Goal: Information Seeking & Learning: Learn about a topic

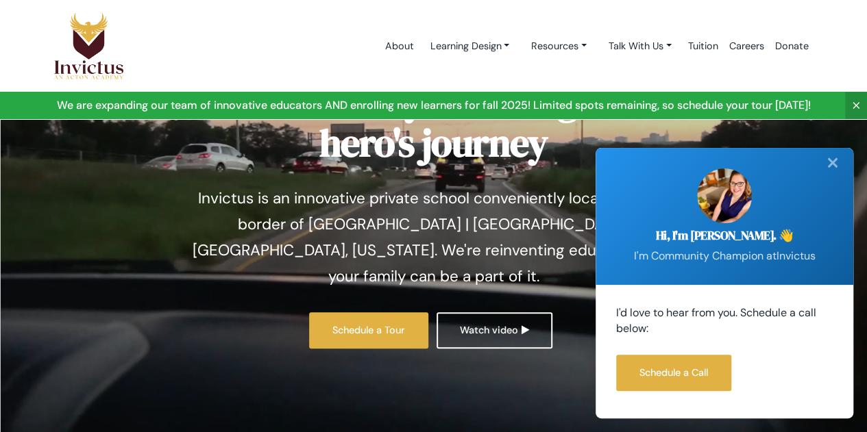
scroll to position [66, 0]
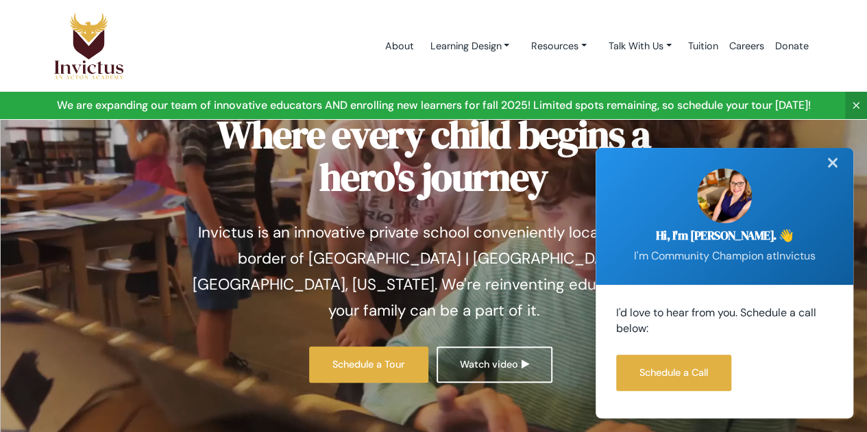
click at [827, 163] on div "✕" at bounding box center [832, 163] width 27 height 30
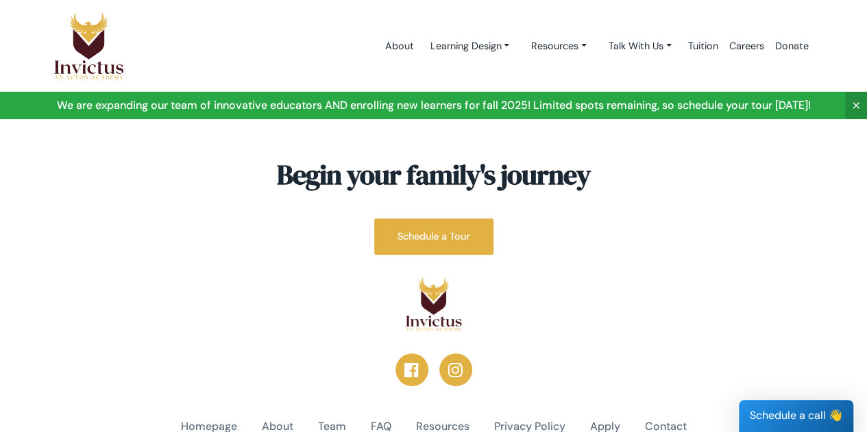
scroll to position [5318, 0]
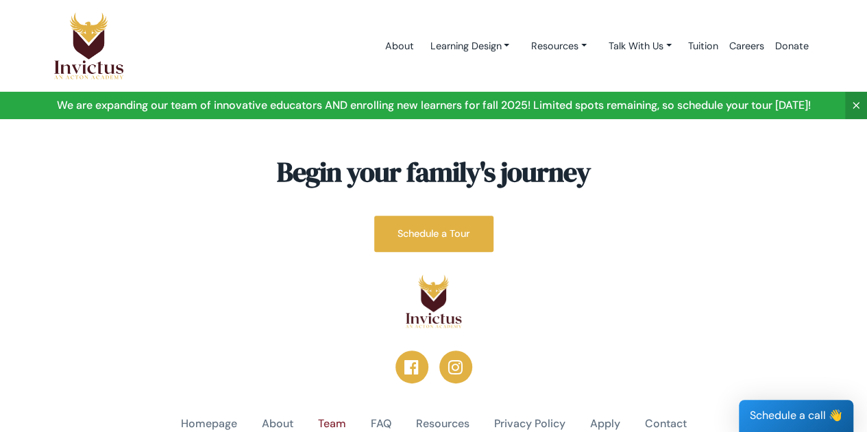
click at [332, 416] on link "Team" at bounding box center [332, 424] width 28 height 16
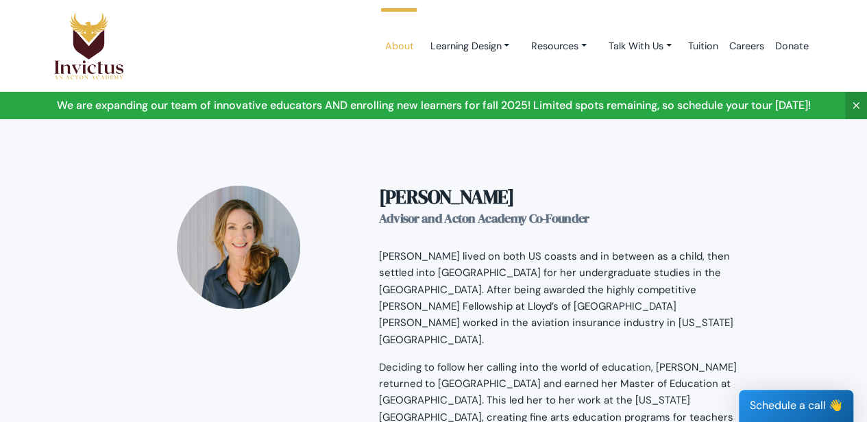
scroll to position [2242, 0]
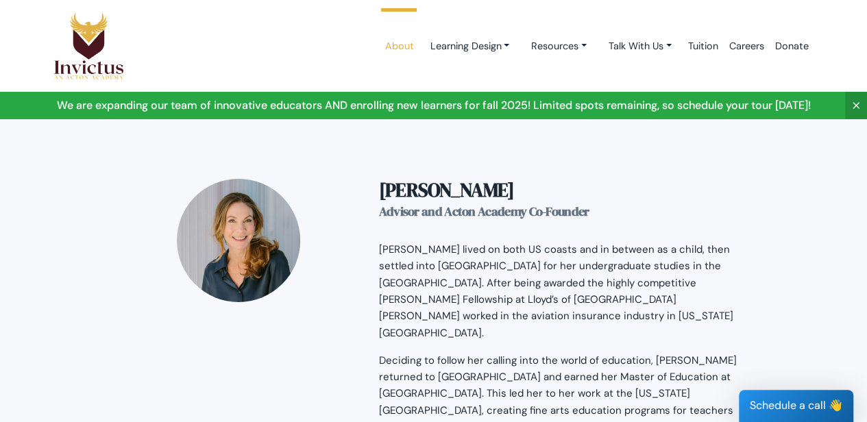
click at [190, 327] on div at bounding box center [238, 382] width 260 height 406
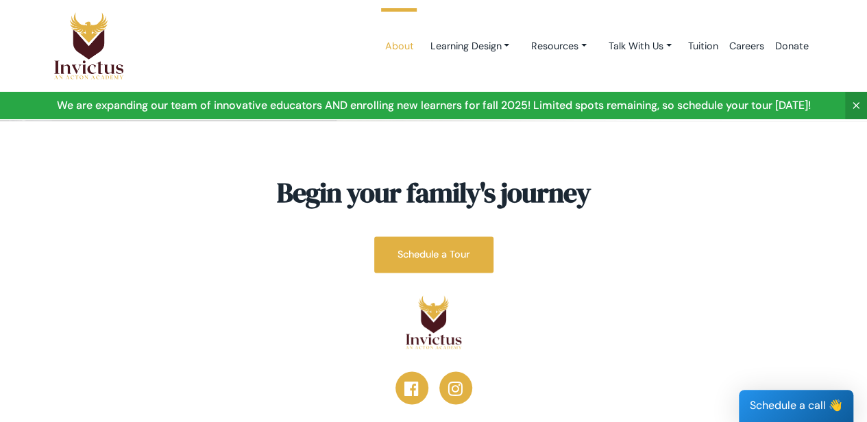
scroll to position [3688, 0]
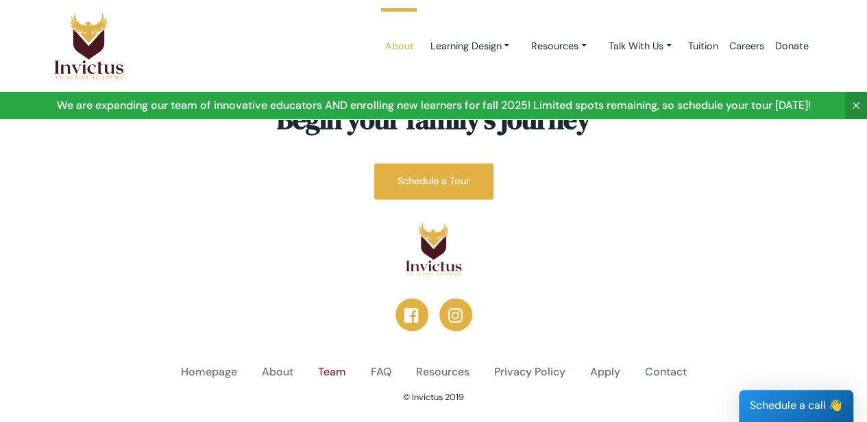
click at [322, 364] on link "Team" at bounding box center [332, 372] width 28 height 16
click at [453, 45] on link "Learning Design" at bounding box center [469, 46] width 101 height 25
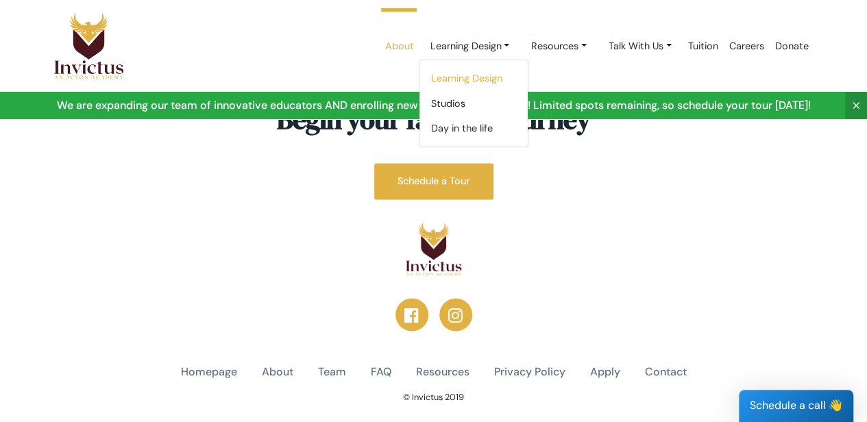
click at [457, 72] on link "Learning Design" at bounding box center [473, 78] width 108 height 25
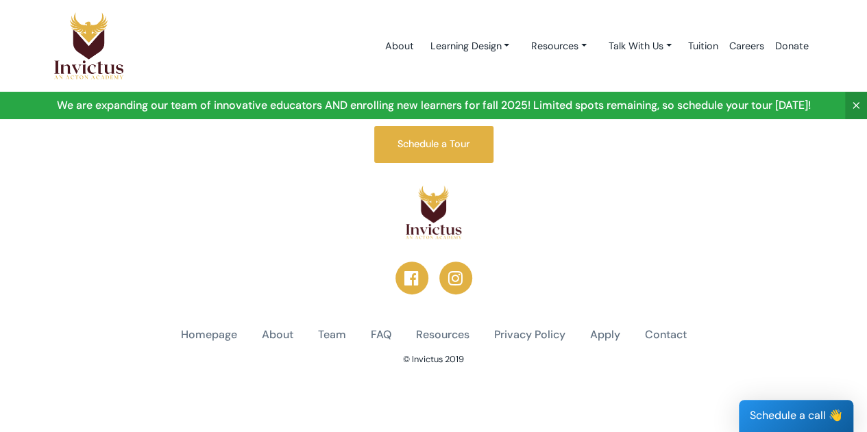
scroll to position [2685, 0]
click at [221, 336] on link "Homepage" at bounding box center [209, 335] width 56 height 16
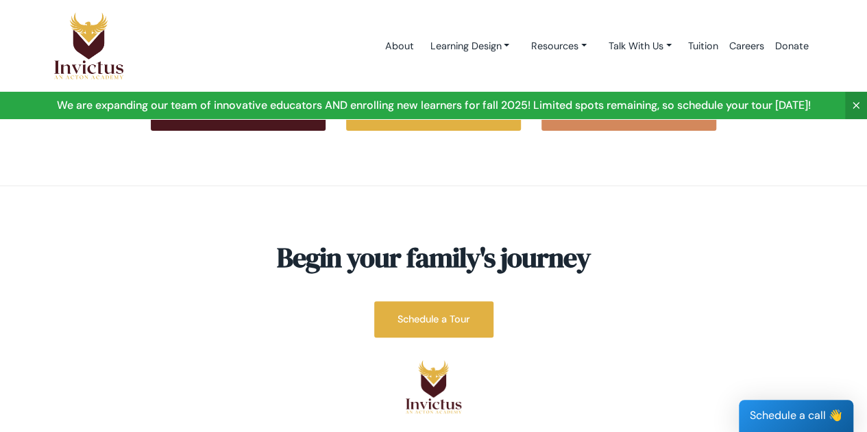
scroll to position [5318, 0]
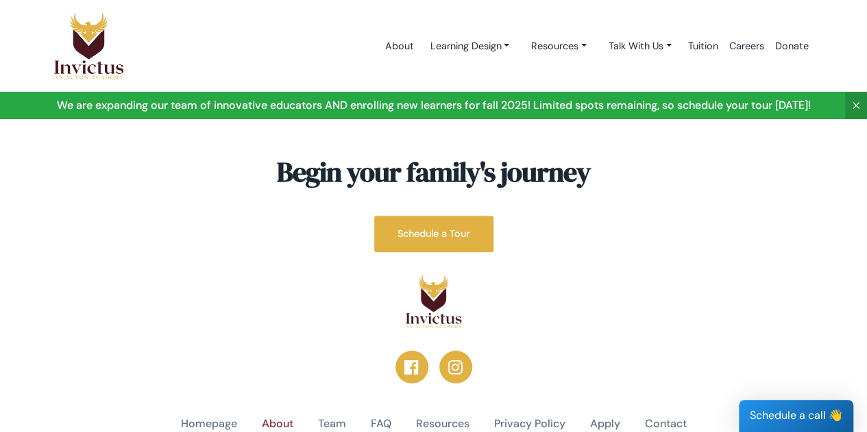
click at [274, 416] on link "About" at bounding box center [278, 424] width 32 height 16
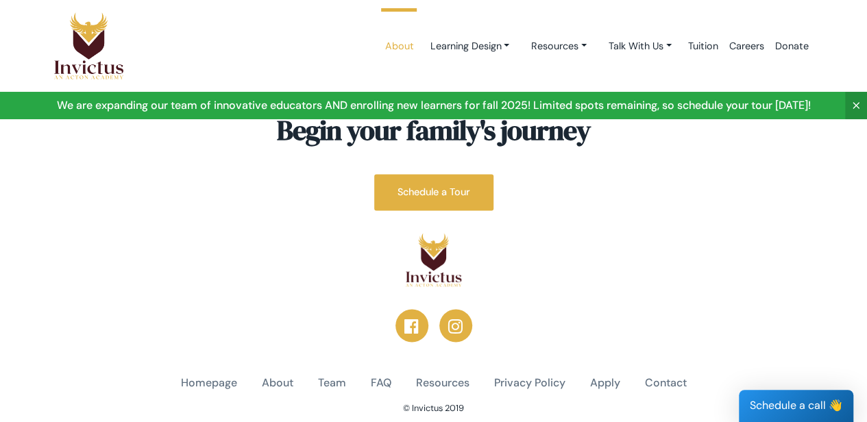
scroll to position [3676, 0]
click at [278, 375] on link "About" at bounding box center [278, 383] width 32 height 16
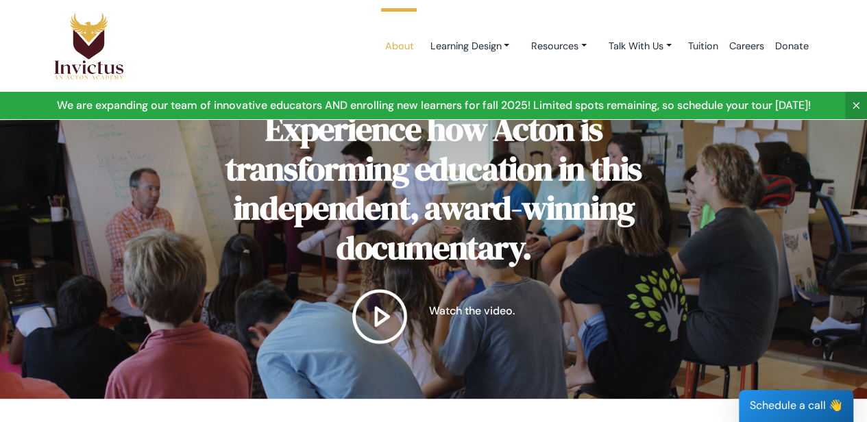
scroll to position [35, 0]
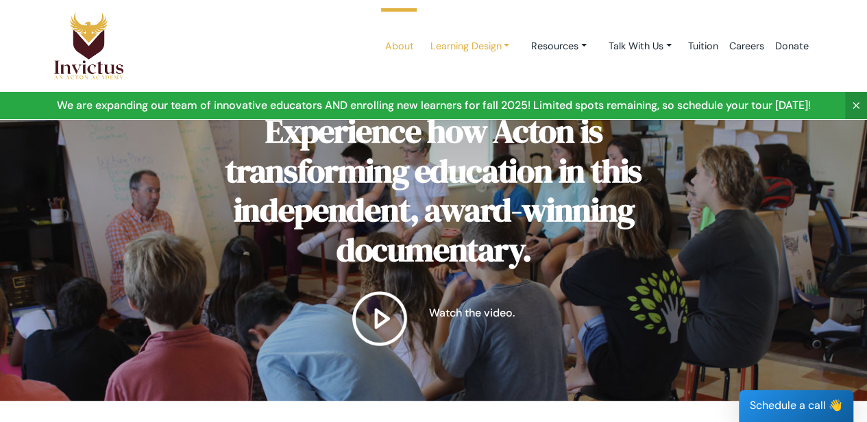
click at [475, 47] on link "Learning Design" at bounding box center [469, 46] width 101 height 25
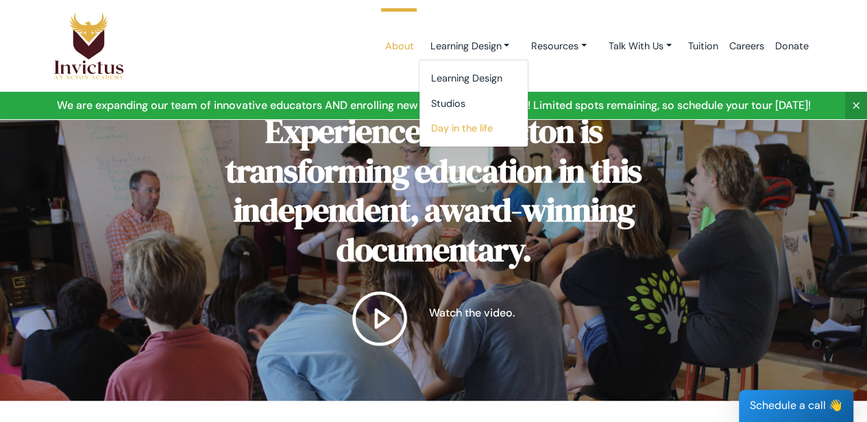
click at [463, 127] on link "Day in the life" at bounding box center [473, 128] width 108 height 25
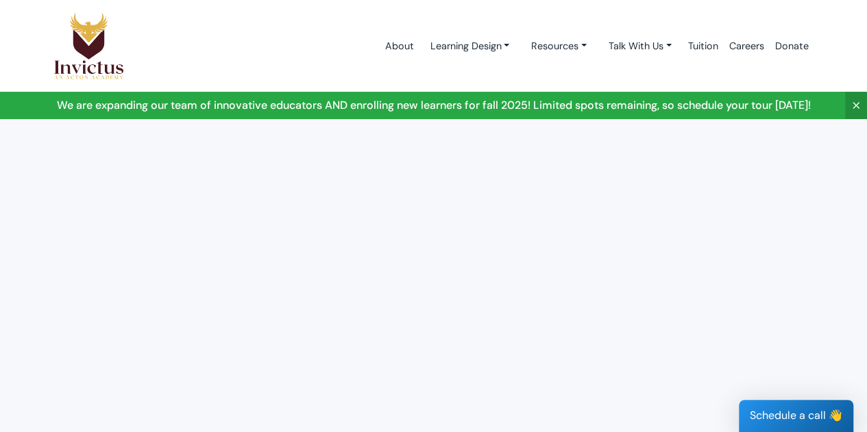
scroll to position [349, 0]
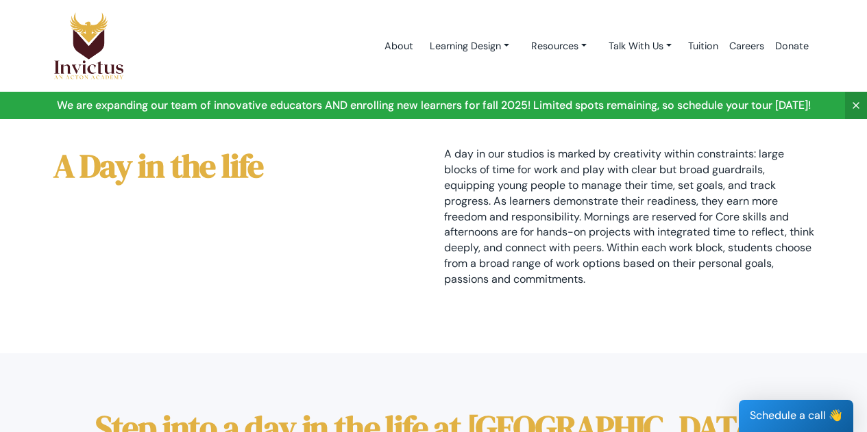
scroll to position [349, 0]
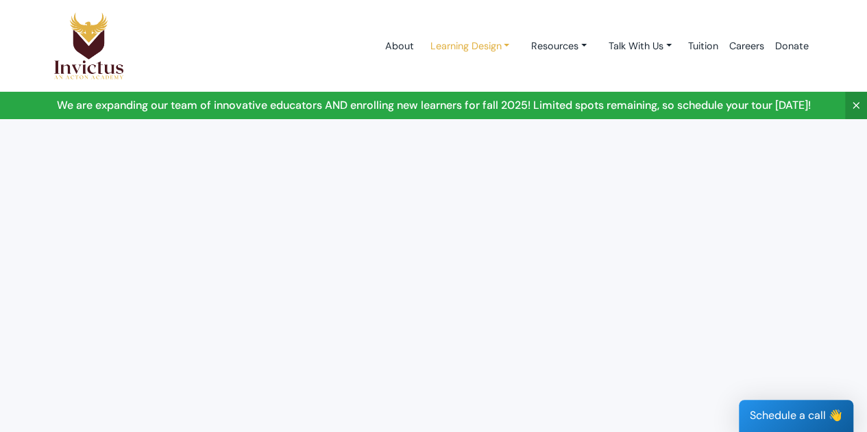
click at [500, 46] on link "Learning Design" at bounding box center [469, 46] width 101 height 25
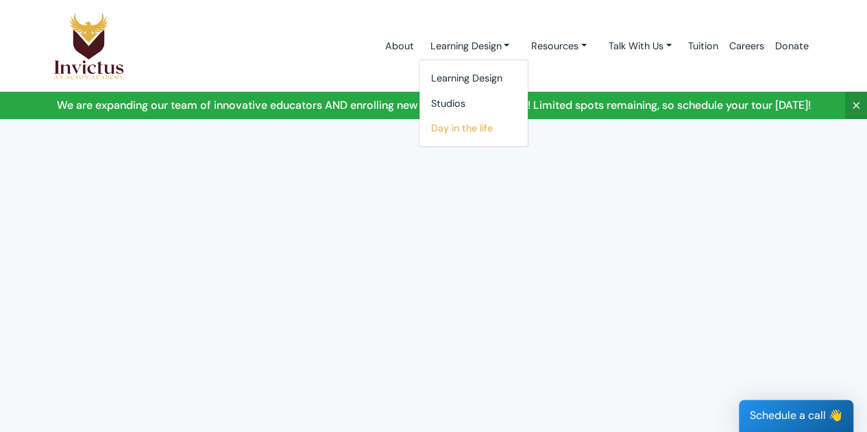
click at [451, 129] on link "Day in the life" at bounding box center [473, 128] width 108 height 25
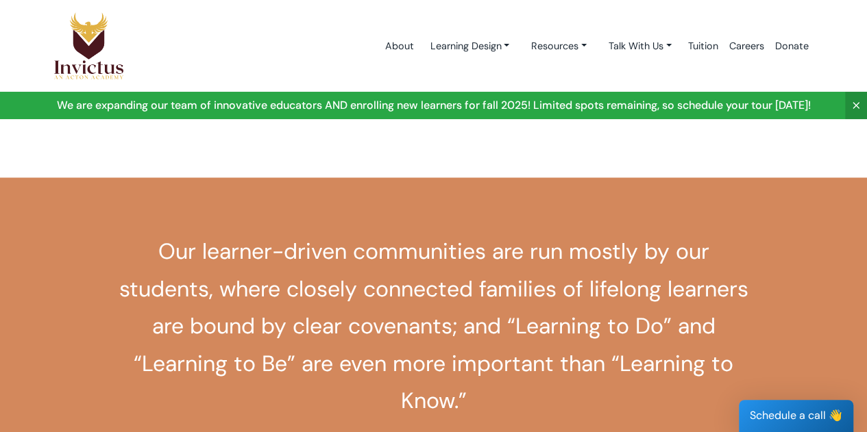
scroll to position [1061, 0]
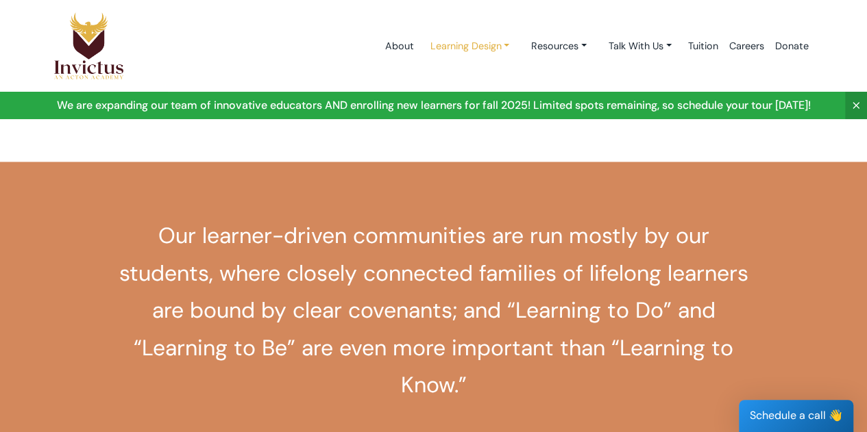
click at [500, 42] on link "Learning Design" at bounding box center [469, 46] width 101 height 25
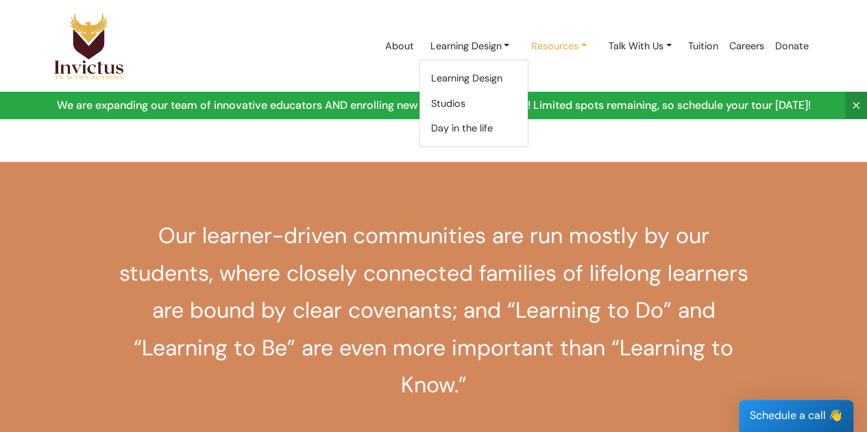
click at [520, 47] on link "Resources" at bounding box center [469, 46] width 101 height 25
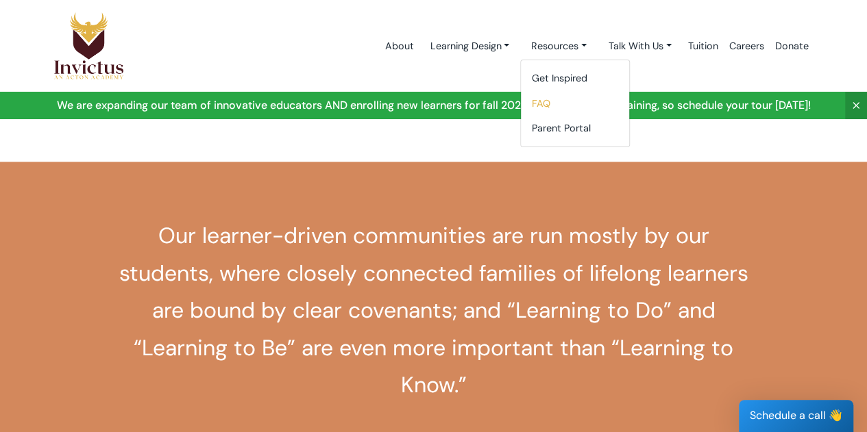
click at [536, 98] on link "FAQ" at bounding box center [575, 103] width 108 height 25
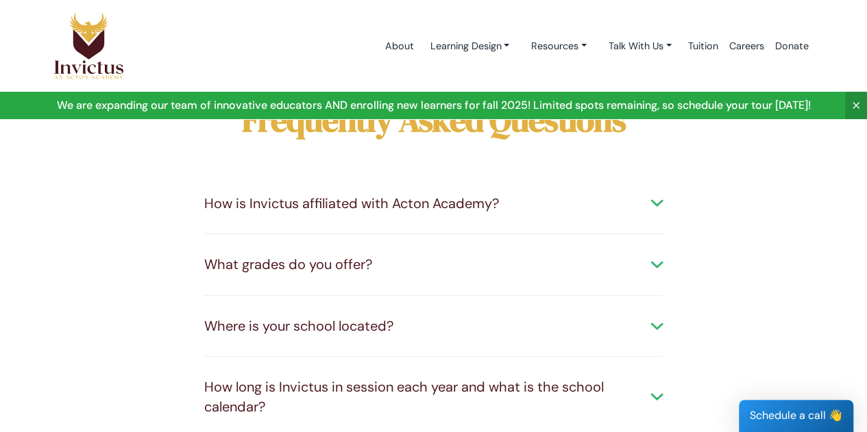
scroll to position [47, 0]
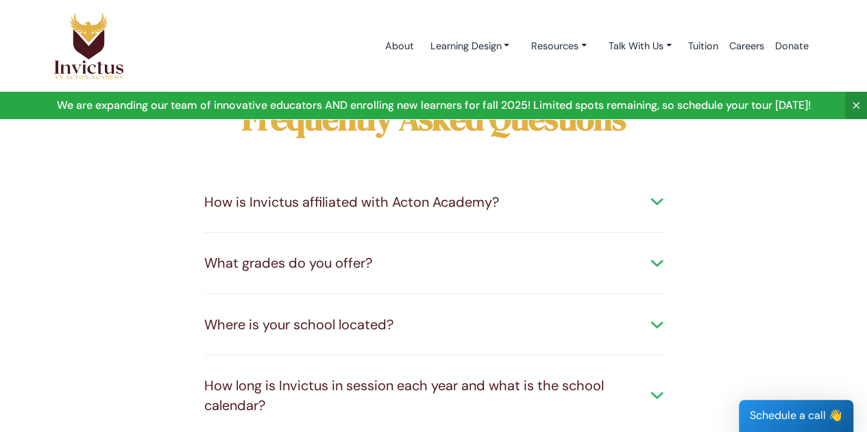
click at [495, 389] on div "How long is Invictus in session each year and what is the school calendar?" at bounding box center [433, 395] width 459 height 39
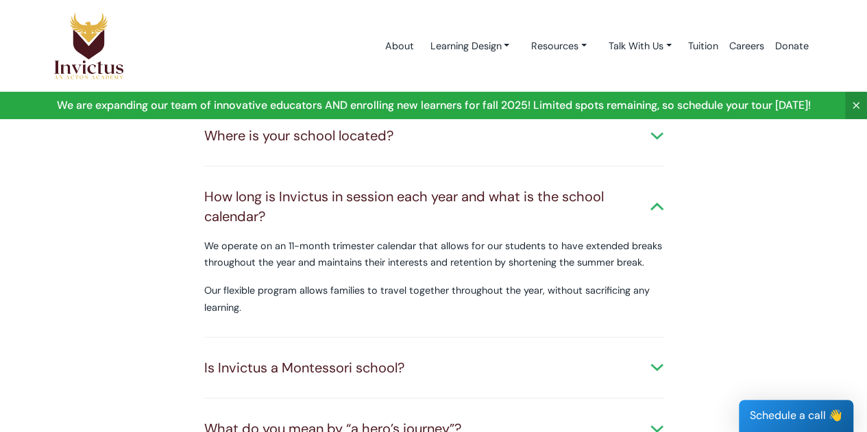
scroll to position [249, 0]
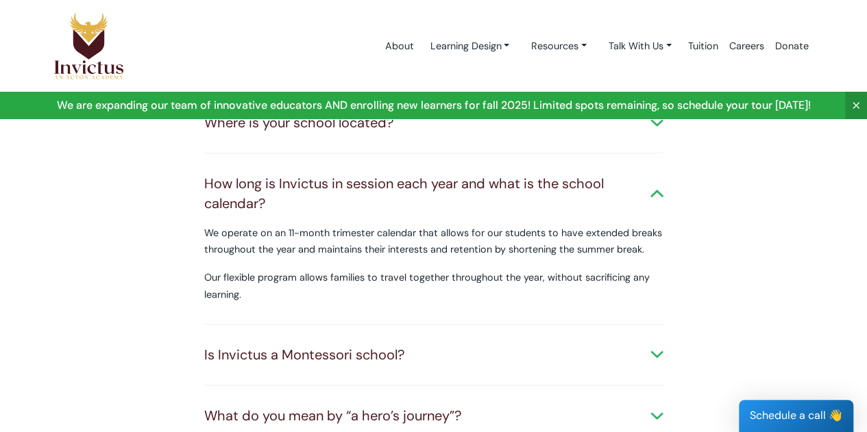
click at [495, 389] on div "What do you mean by “a hero’s journey”? We believe that each of us has a specia…" at bounding box center [433, 417] width 459 height 62
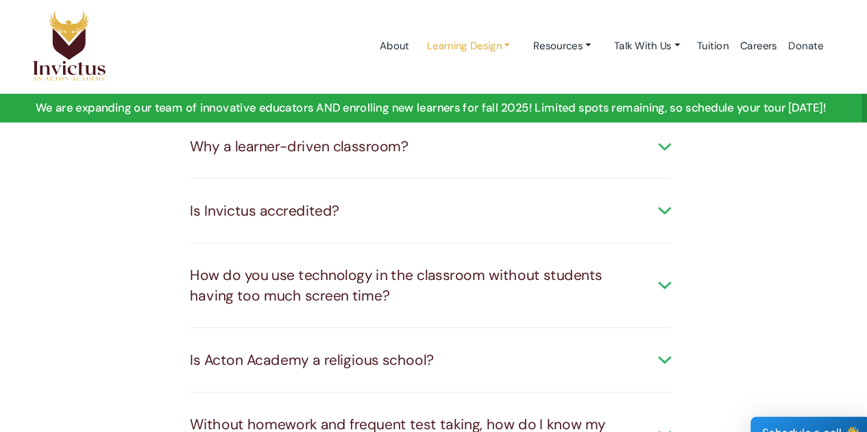
scroll to position [891, 0]
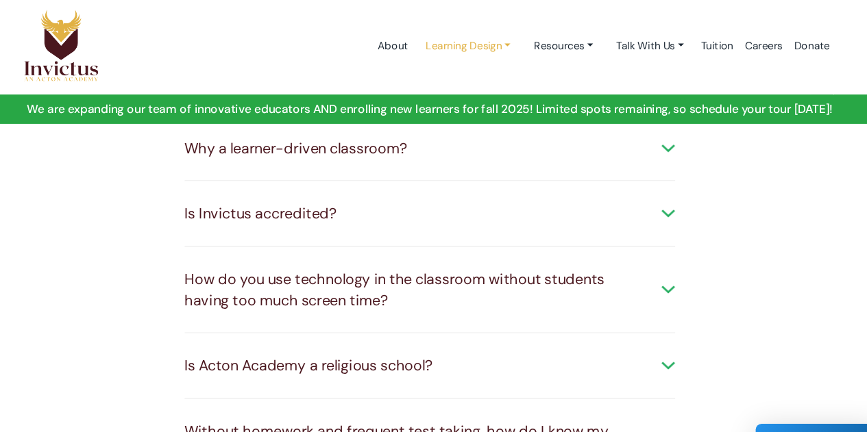
click at [495, 51] on link "Learning Design" at bounding box center [469, 46] width 101 height 25
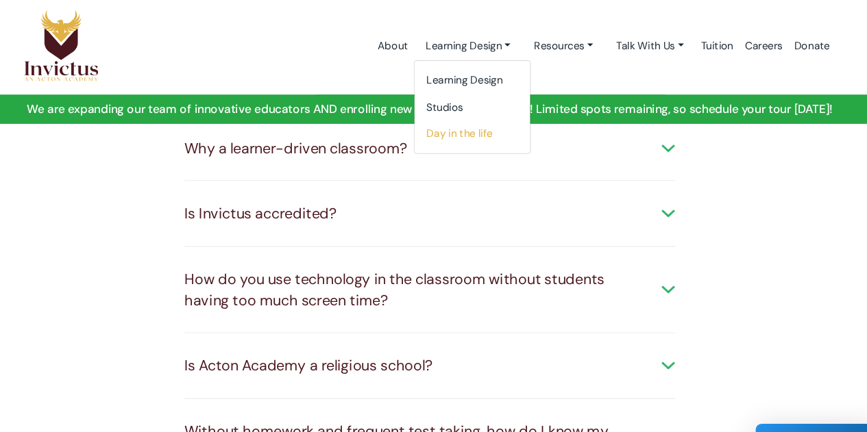
click at [461, 123] on link "Day in the life" at bounding box center [473, 128] width 108 height 25
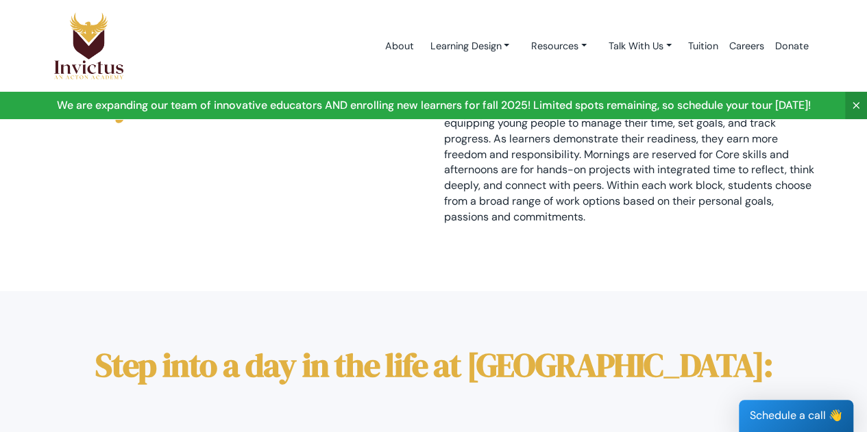
scroll to position [62, 0]
click at [520, 47] on link "Resources" at bounding box center [469, 46] width 101 height 25
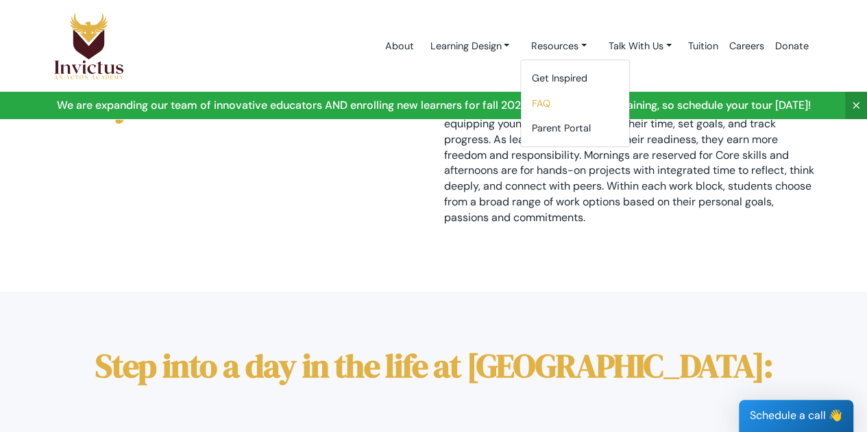
click at [536, 103] on link "FAQ" at bounding box center [575, 103] width 108 height 25
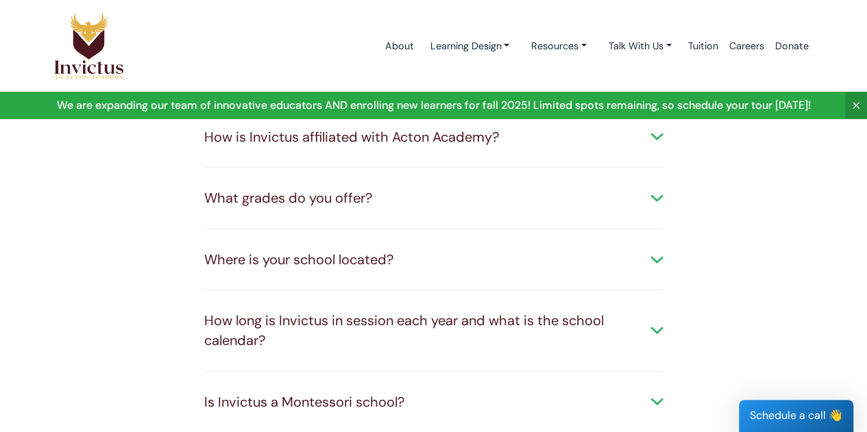
scroll to position [114, 0]
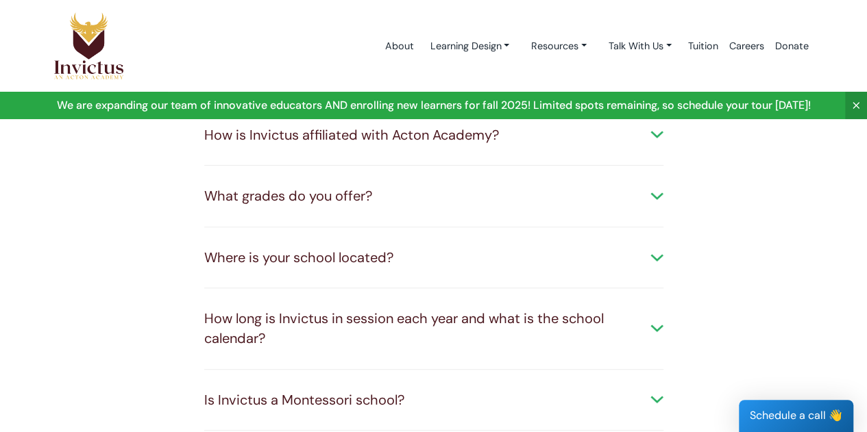
click at [393, 257] on div "Where is your school located?" at bounding box center [433, 258] width 459 height 20
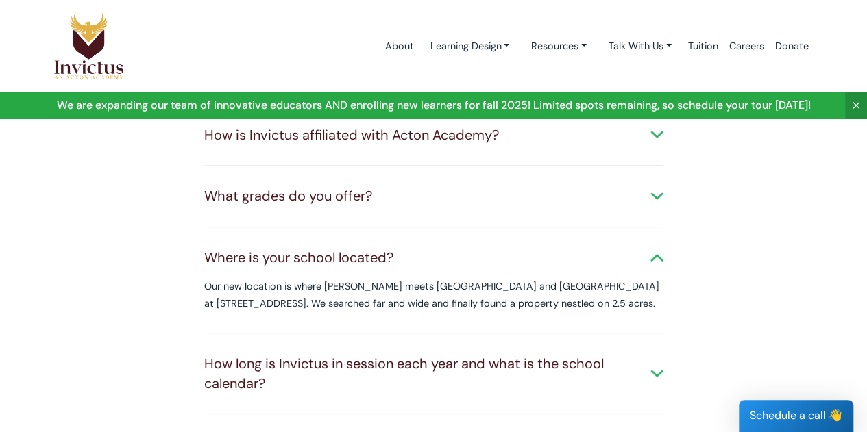
click at [647, 382] on div "How long is Invictus in session each year and what is the school calendar?" at bounding box center [433, 373] width 459 height 39
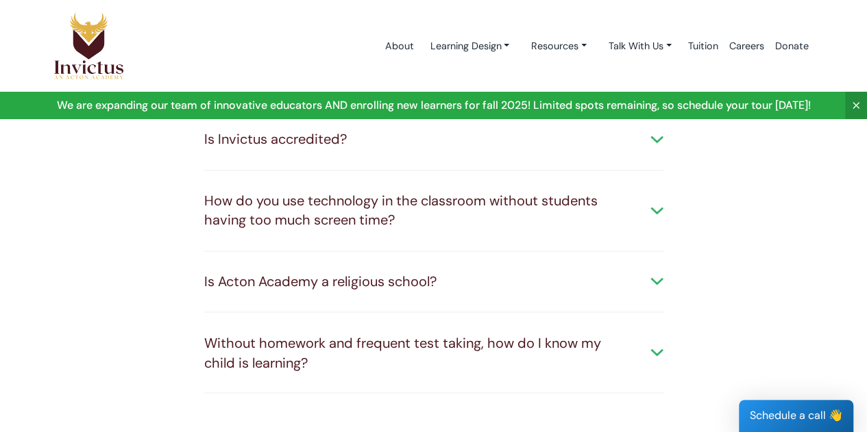
scroll to position [1140, 0]
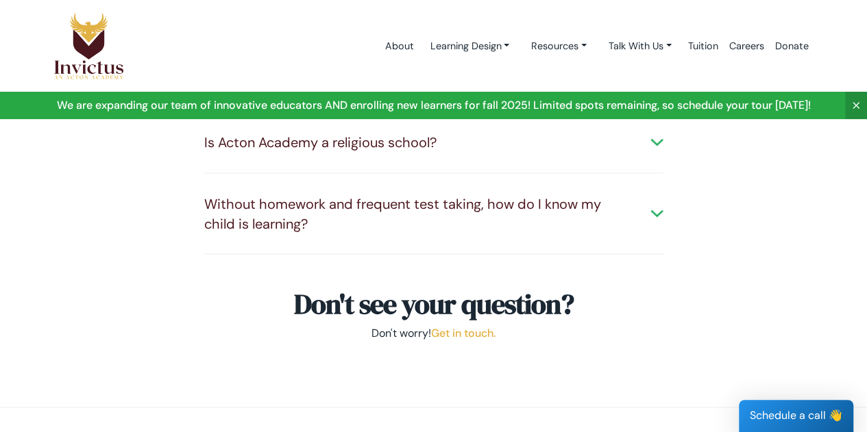
click at [562, 195] on div "Without homework and frequent test taking, how do I know my child is learning?" at bounding box center [433, 213] width 459 height 39
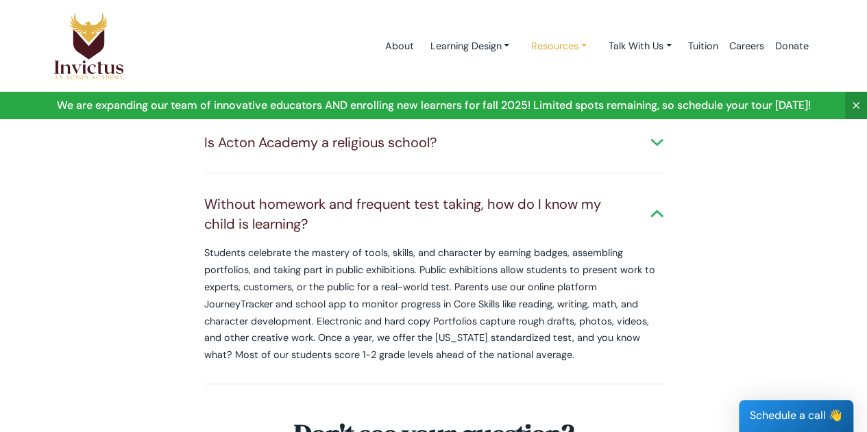
click at [520, 46] on link "Resources" at bounding box center [469, 46] width 101 height 25
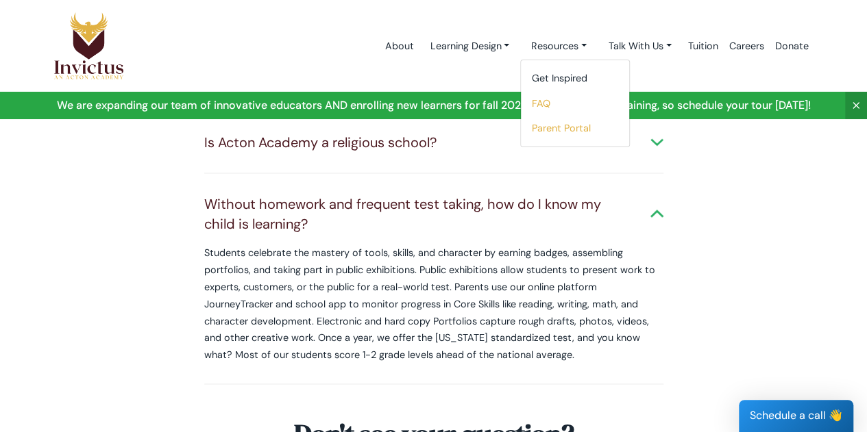
click at [564, 129] on link "Parent Portal" at bounding box center [575, 128] width 108 height 25
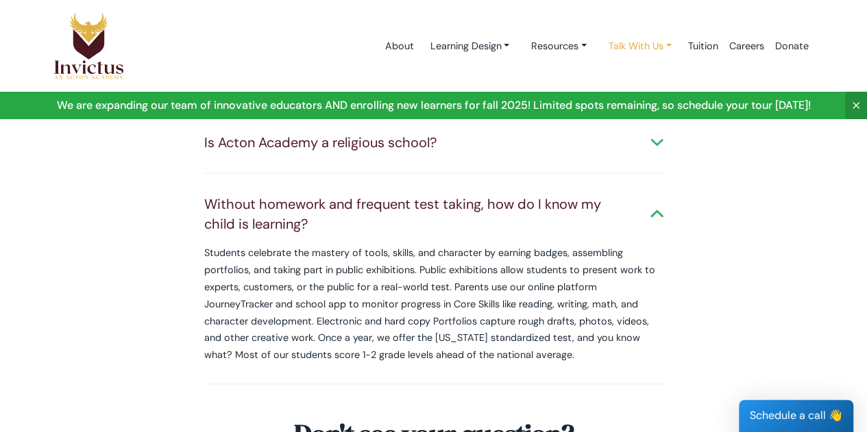
click at [520, 41] on link "Talk With Us" at bounding box center [469, 46] width 101 height 25
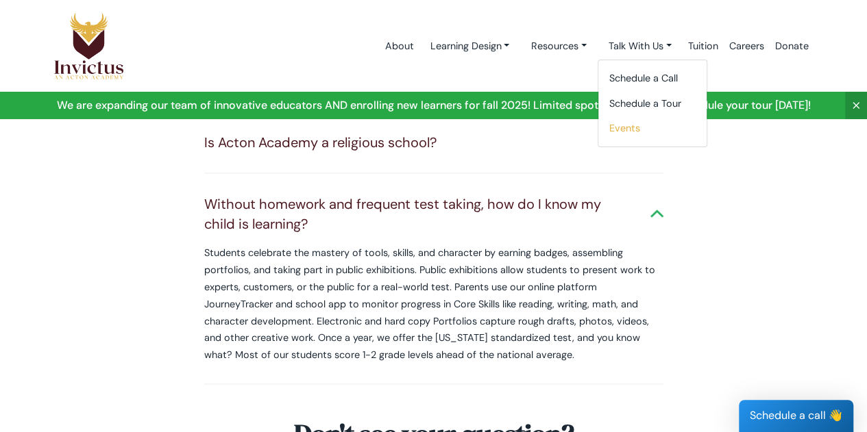
click at [625, 131] on link "Events" at bounding box center [652, 128] width 108 height 25
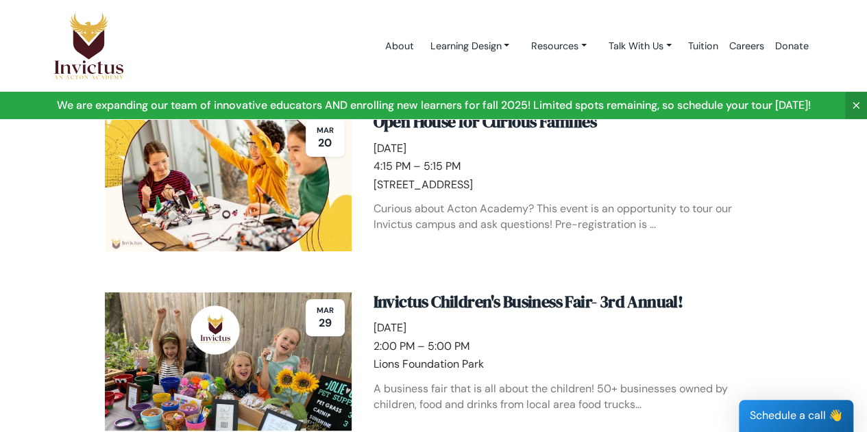
scroll to position [23, 0]
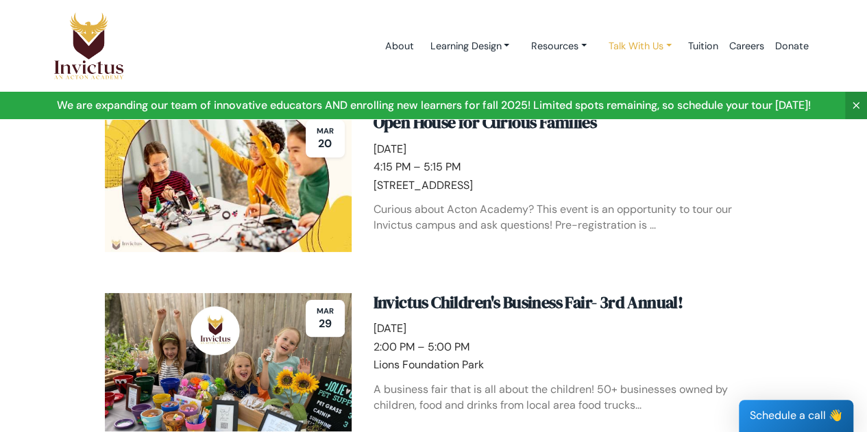
click at [520, 49] on link "Talk With Us" at bounding box center [469, 46] width 101 height 25
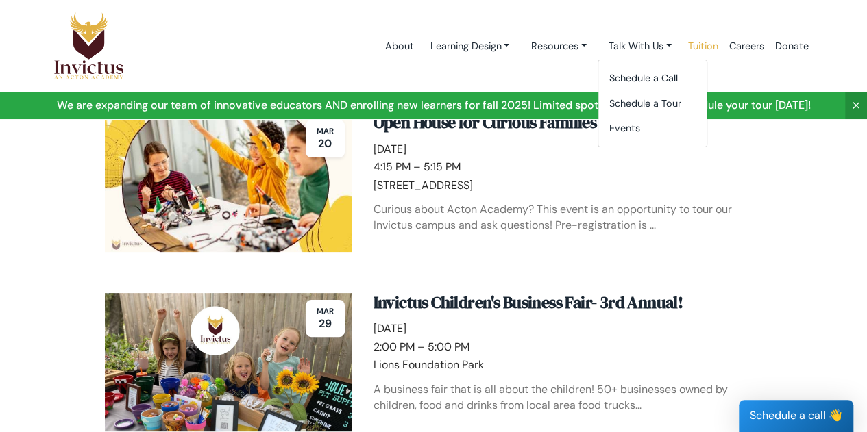
click at [707, 46] on link "Tuition" at bounding box center [702, 46] width 41 height 58
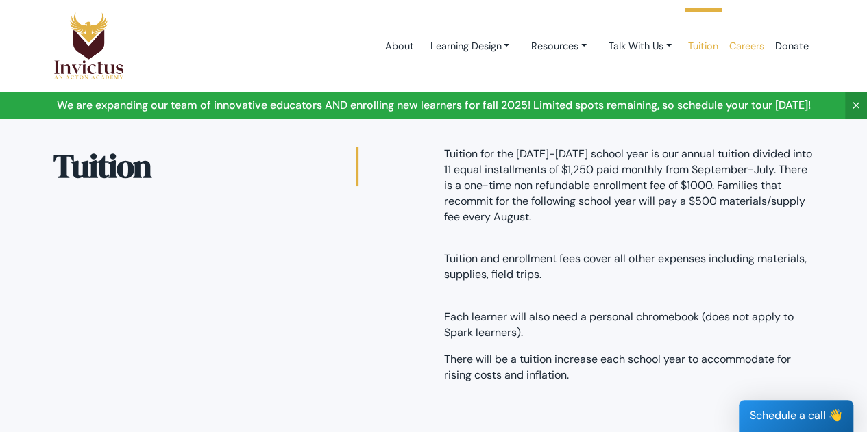
click at [747, 49] on link "Careers" at bounding box center [746, 46] width 46 height 58
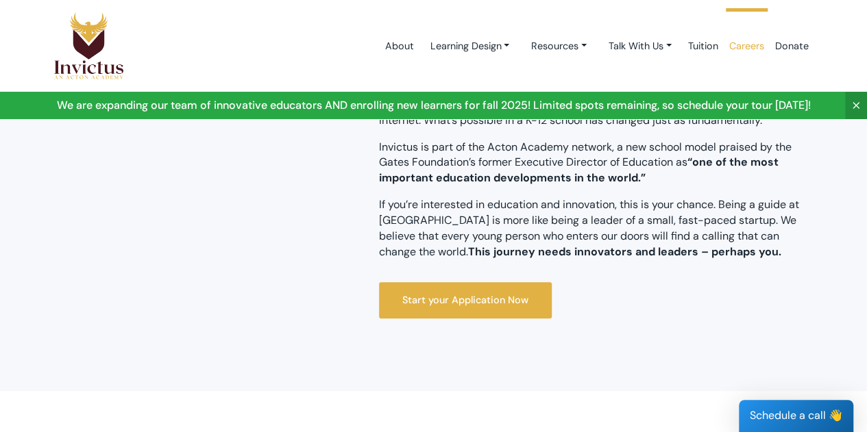
scroll to position [348, 0]
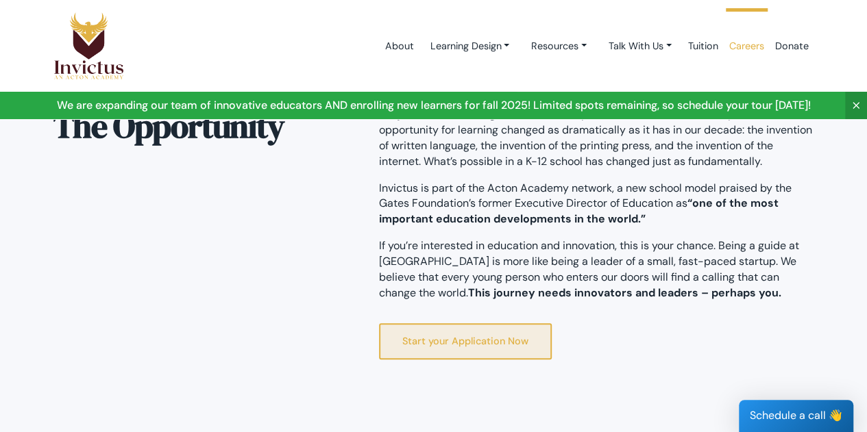
click at [462, 340] on link "Start your Application Now" at bounding box center [465, 341] width 173 height 36
click at [406, 340] on link "Start your Application Now" at bounding box center [465, 341] width 173 height 36
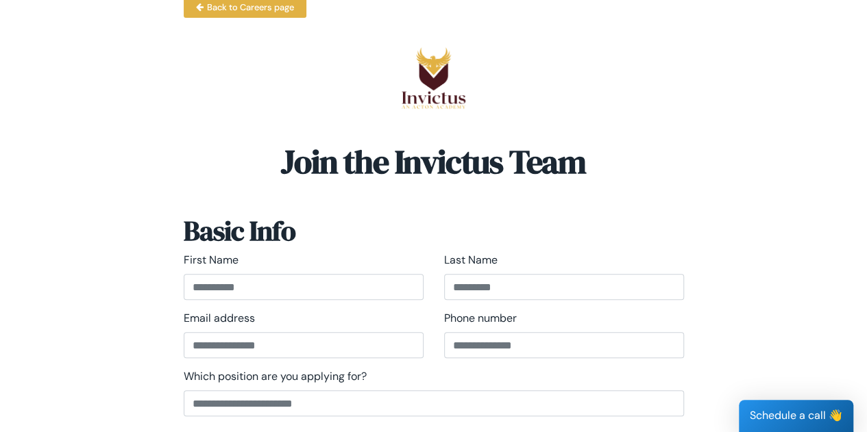
scroll to position [99, 0]
